Goal: Communication & Community: Participate in discussion

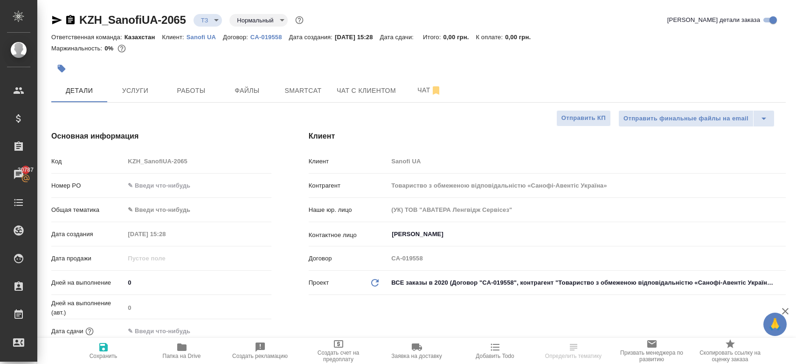
select select "RU"
type textarea "x"
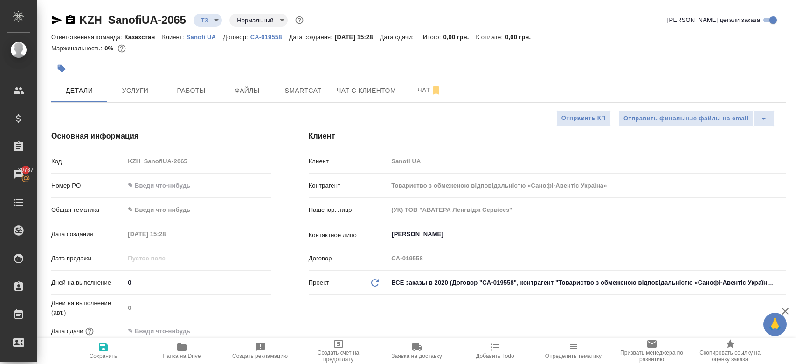
type textarea "x"
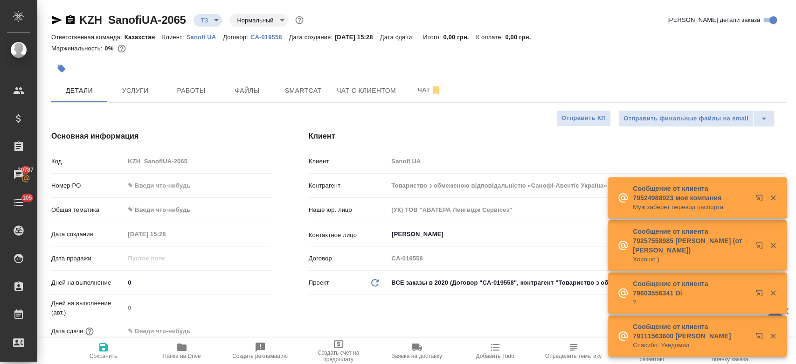
type textarea "x"
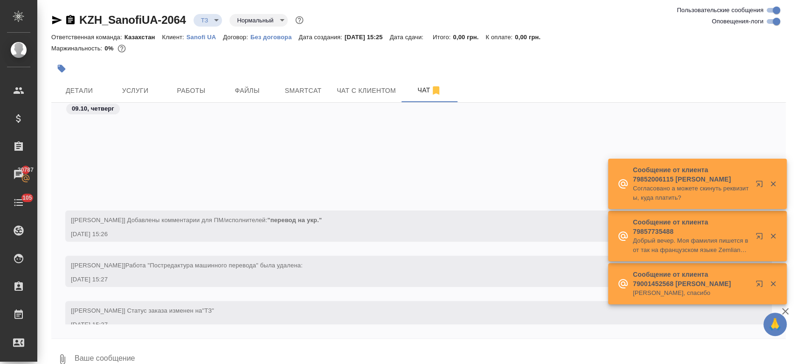
scroll to position [142, 0]
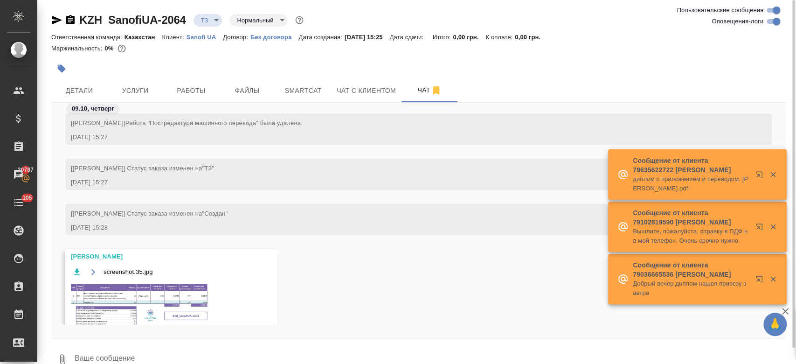
click at [234, 67] on div at bounding box center [296, 68] width 490 height 21
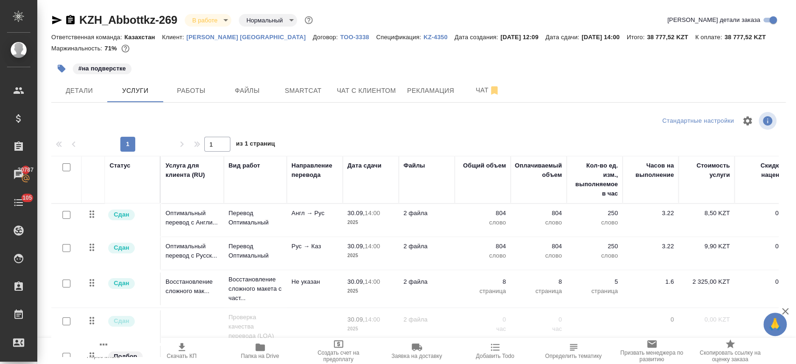
click at [316, 66] on div "#на подверстке" at bounding box center [296, 68] width 490 height 21
